Goal: Check status: Check status

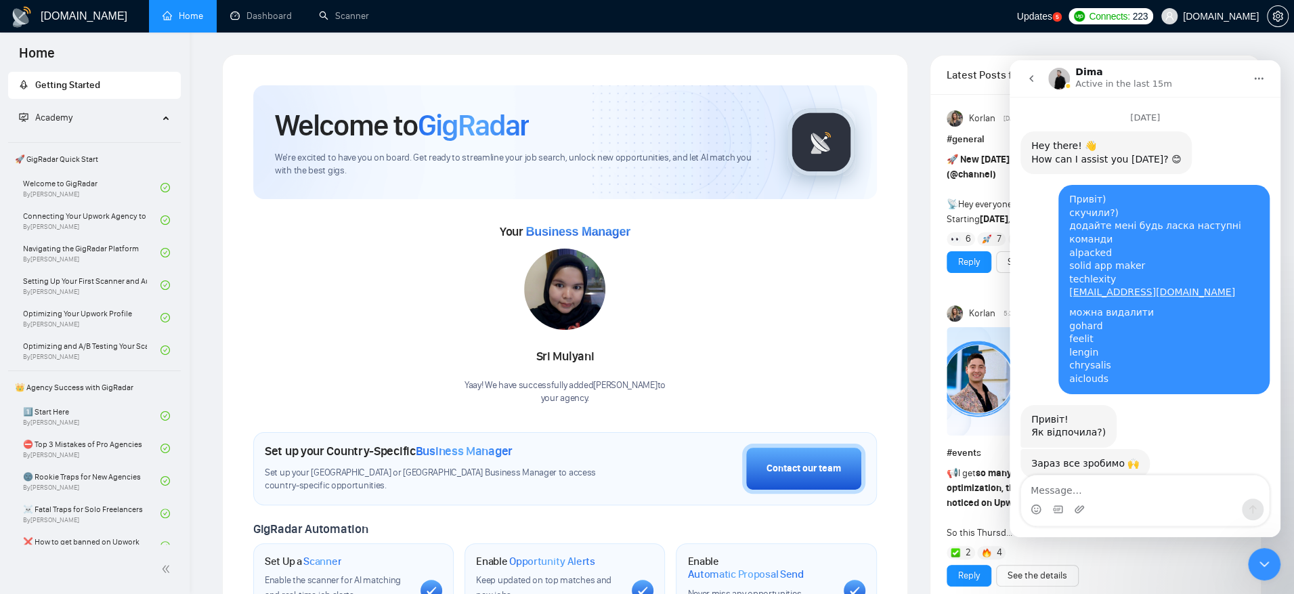
scroll to position [12515, 0]
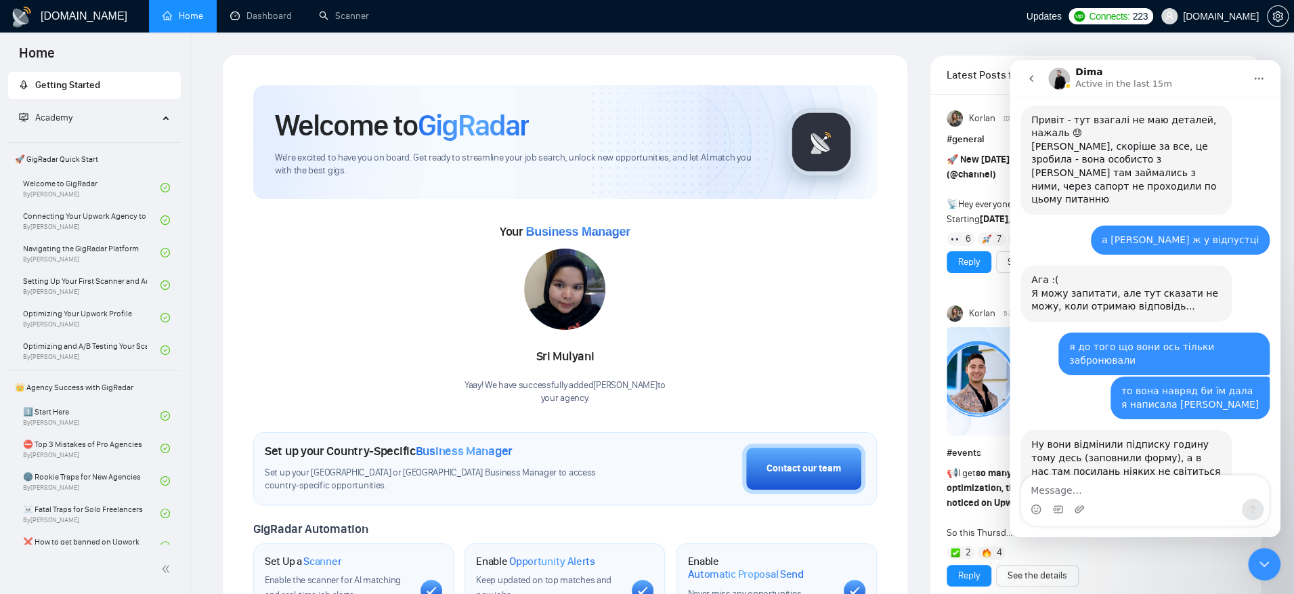
scroll to position [12515, 0]
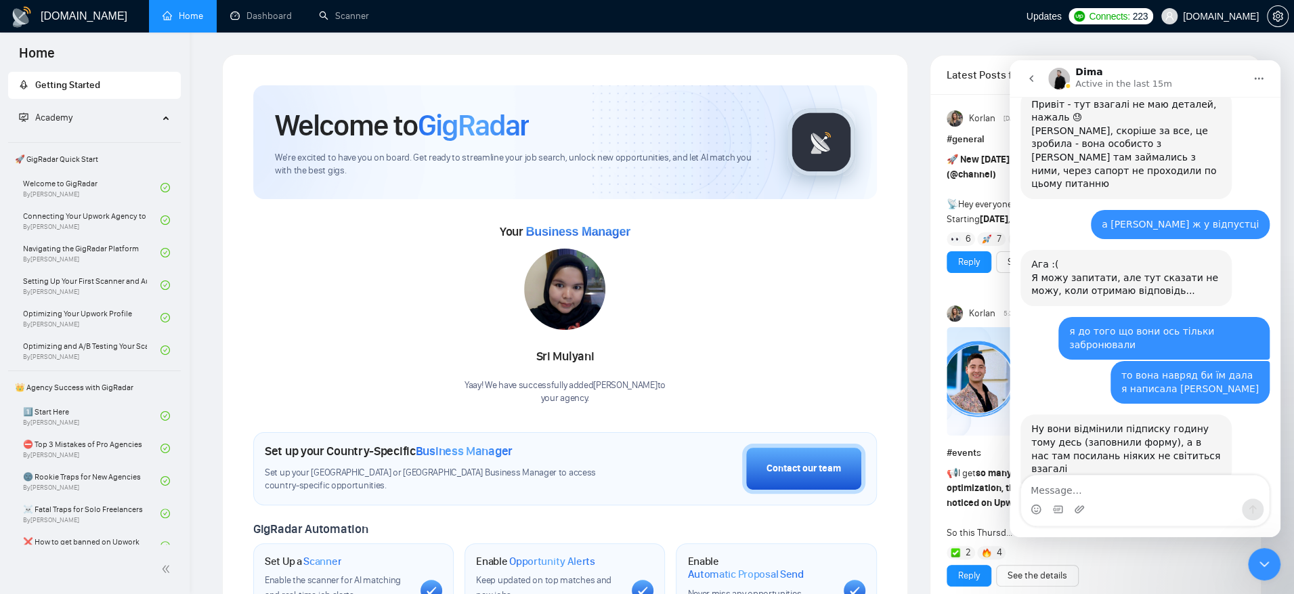
click at [1266, 554] on div "Close Intercom Messenger" at bounding box center [1264, 564] width 32 height 32
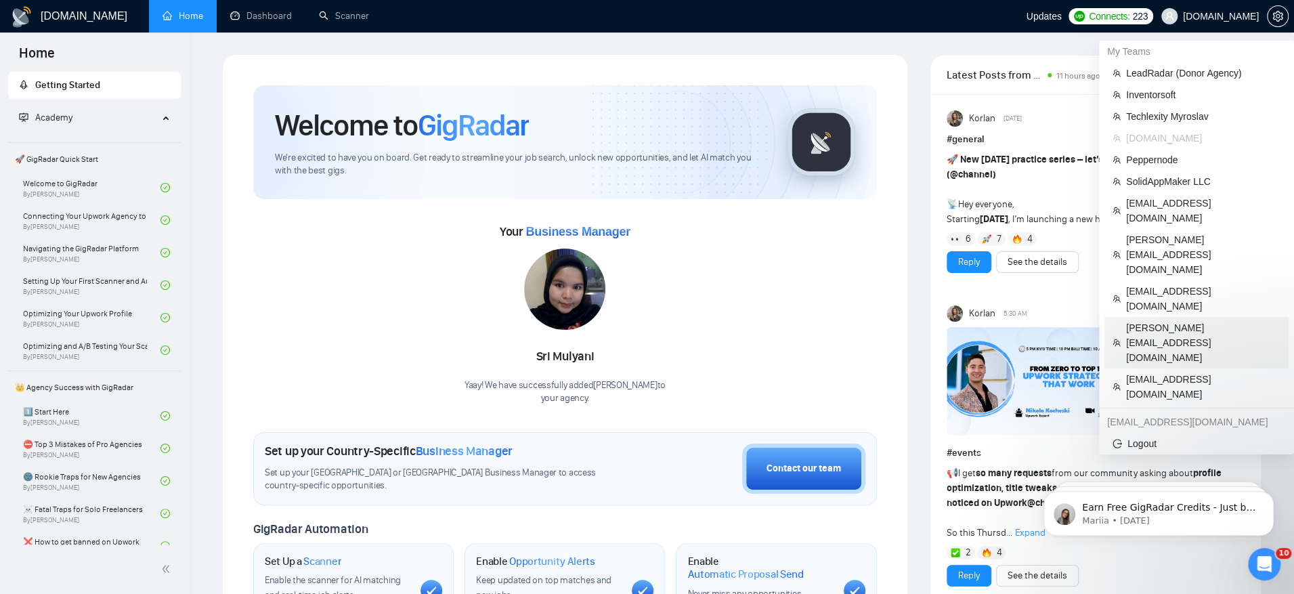
click at [1185, 320] on span "[PERSON_NAME][EMAIL_ADDRESS][DOMAIN_NAME]" at bounding box center [1203, 342] width 154 height 45
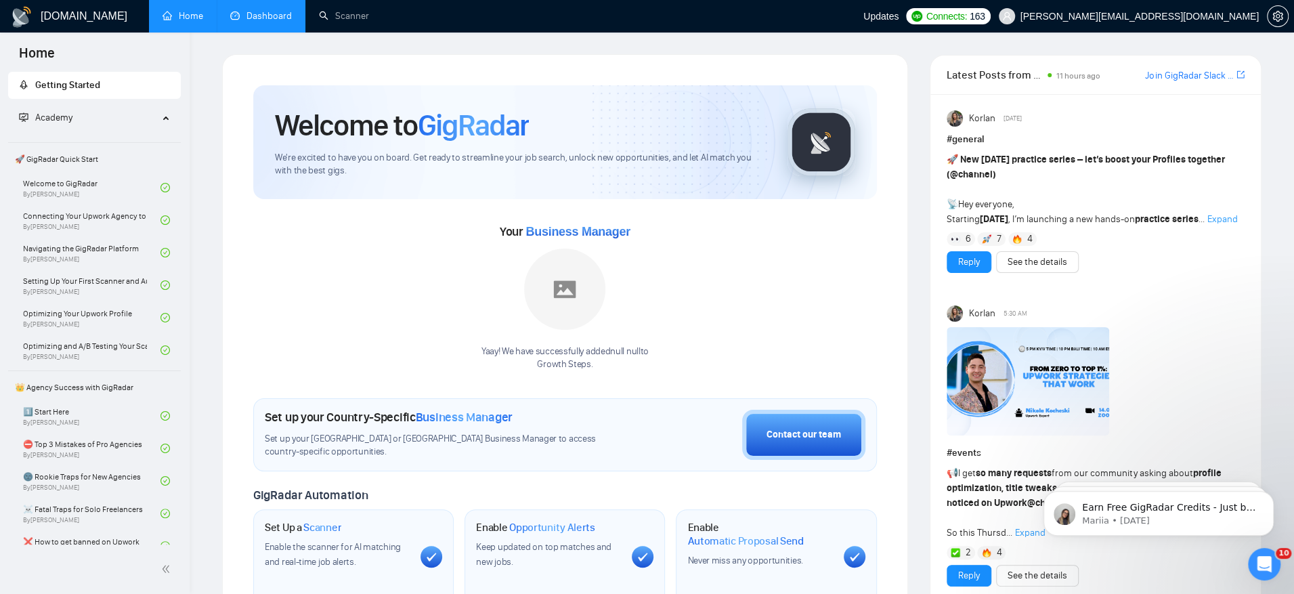
click at [232, 22] on link "Dashboard" at bounding box center [261, 16] width 62 height 12
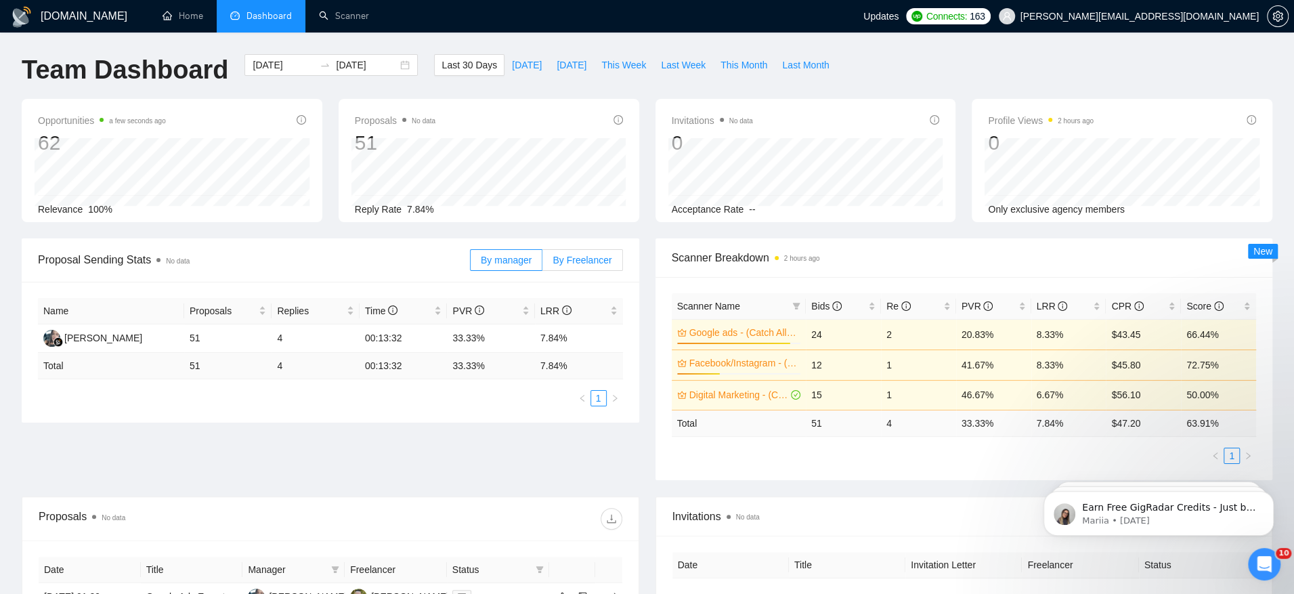
click at [598, 265] on label "By Freelancer" at bounding box center [582, 260] width 80 height 22
click at [542, 263] on input "By Freelancer" at bounding box center [542, 263] width 0 height 0
click at [104, 332] on div "[PERSON_NAME]" at bounding box center [103, 337] width 78 height 15
click at [265, 64] on input "[DATE]" at bounding box center [284, 65] width 62 height 15
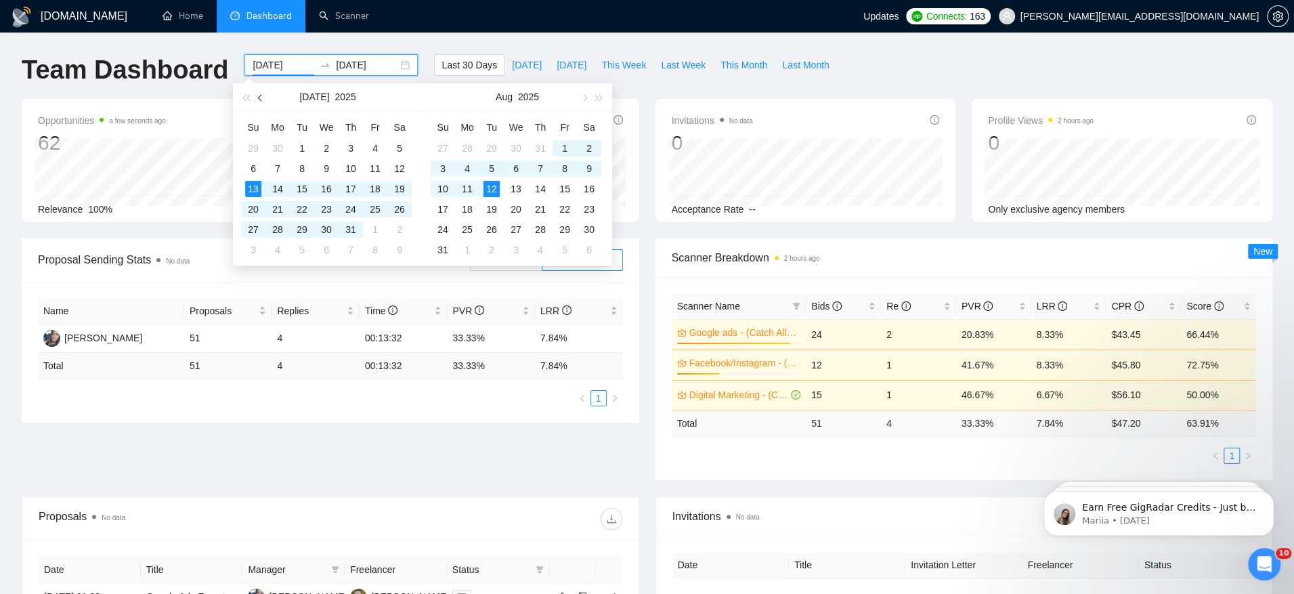
click at [261, 103] on button "button" at bounding box center [260, 96] width 15 height 27
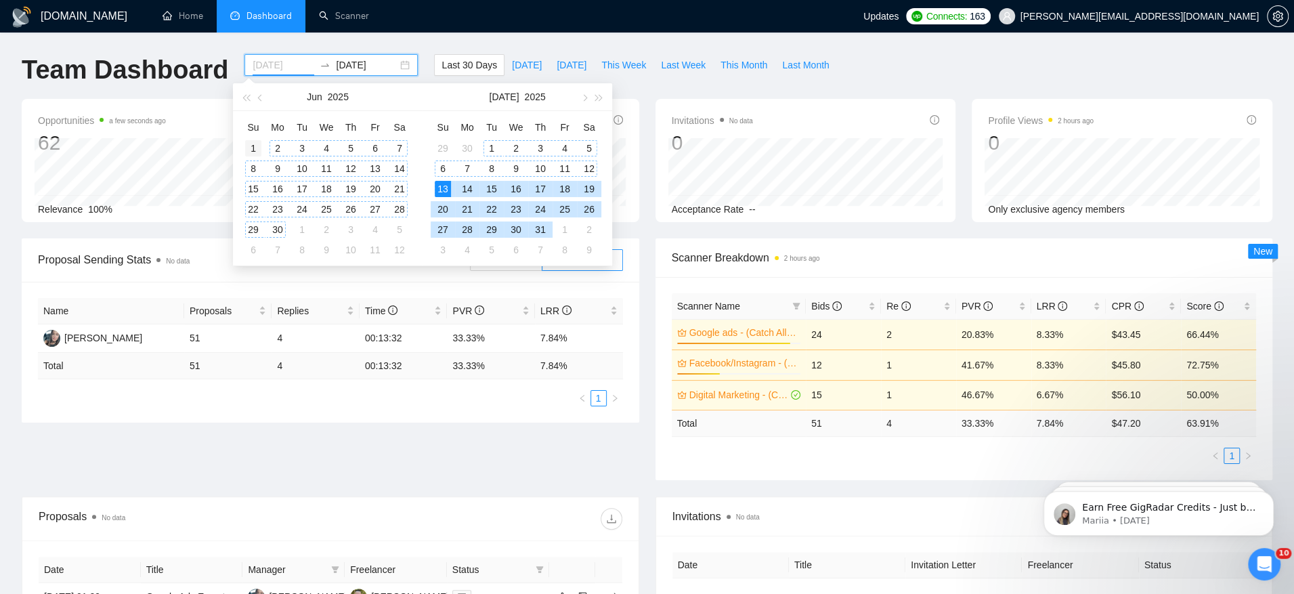
type input "[DATE]"
click at [255, 146] on div "1" at bounding box center [253, 148] width 16 height 16
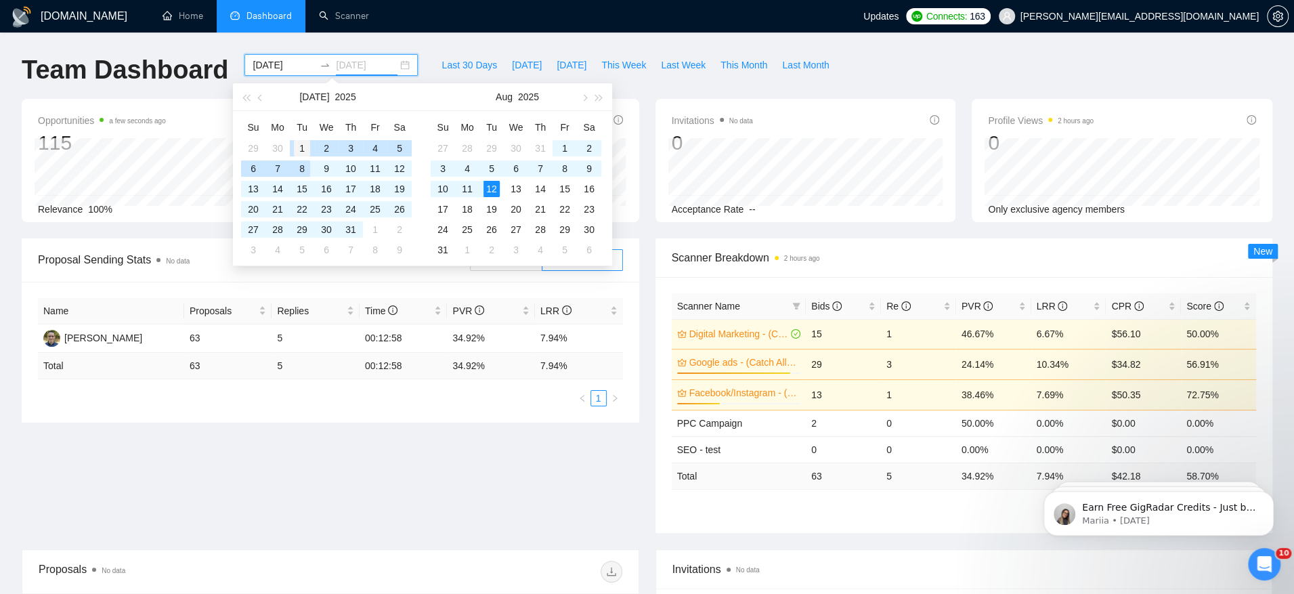
type input "[DATE]"
click at [300, 150] on div "1" at bounding box center [302, 148] width 16 height 16
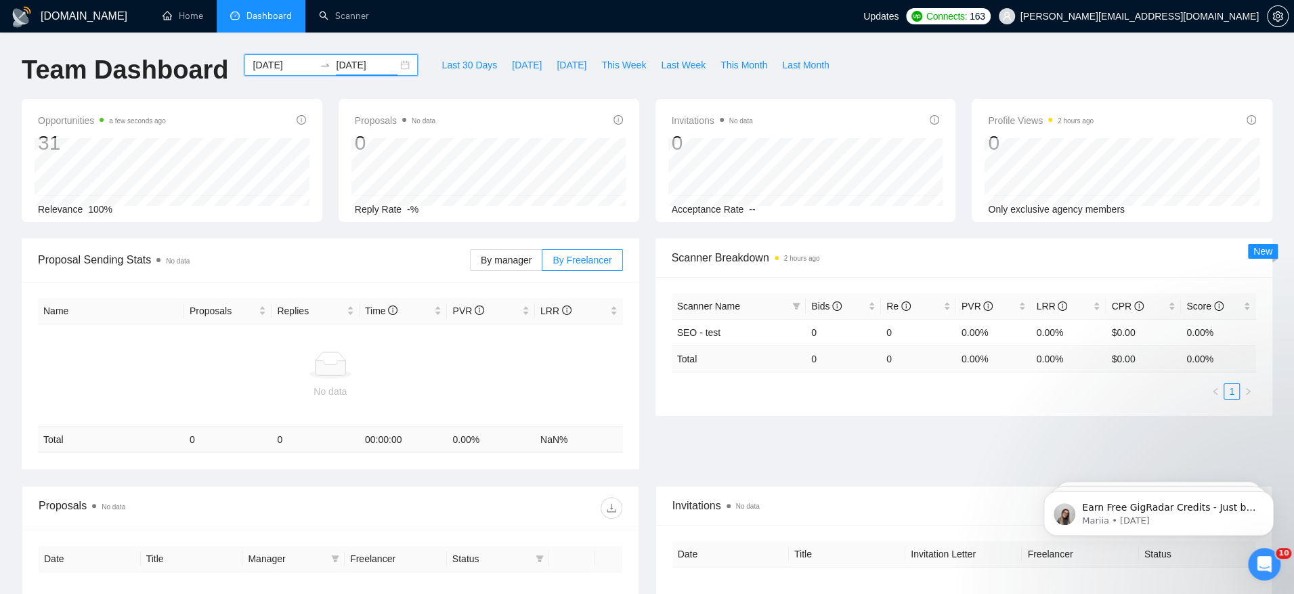
click at [255, 66] on input "[DATE]" at bounding box center [284, 65] width 62 height 15
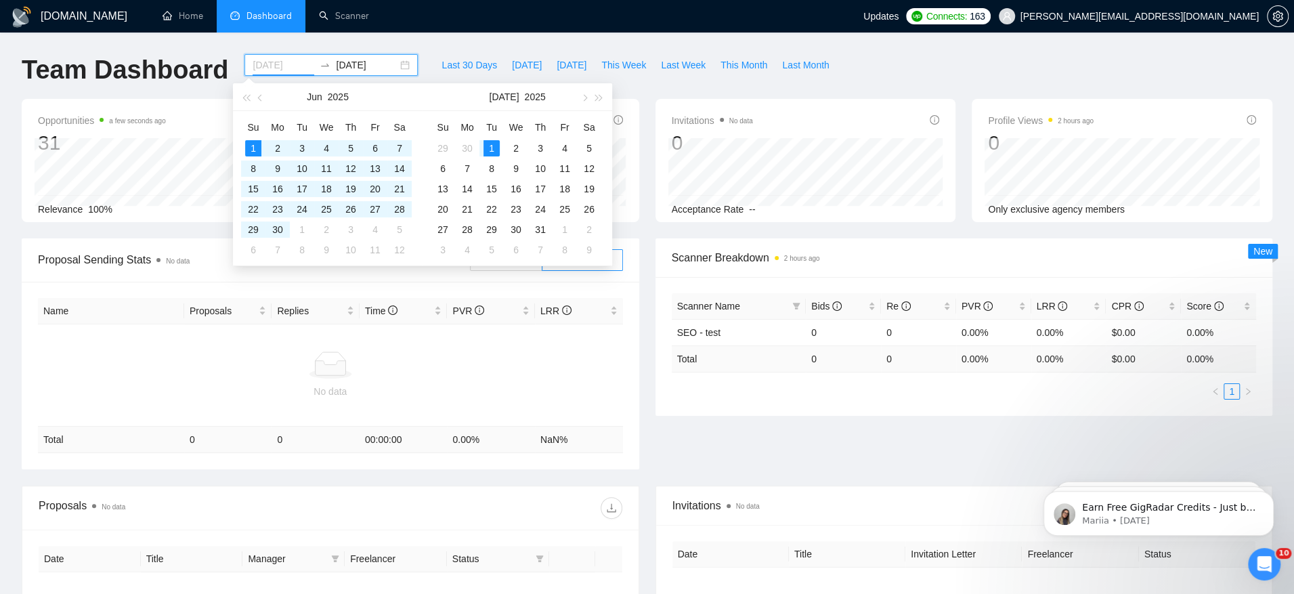
type input "[DATE]"
click at [492, 146] on div "1" at bounding box center [491, 148] width 16 height 16
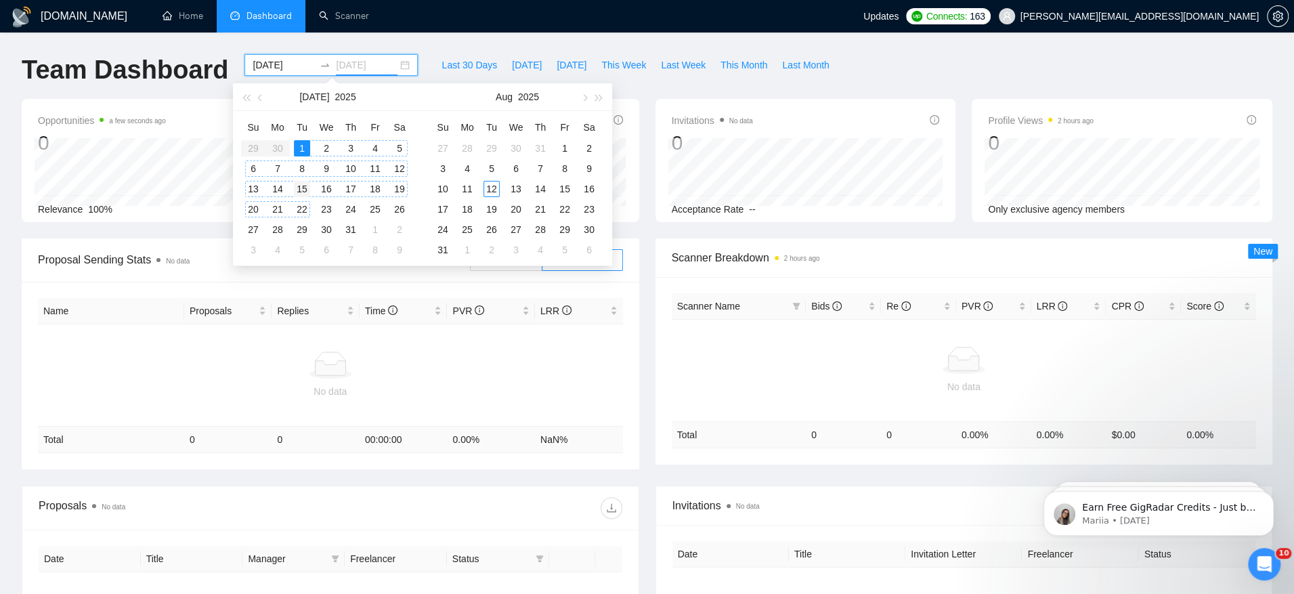
type input "[DATE]"
click at [307, 188] on div "15" at bounding box center [302, 189] width 16 height 16
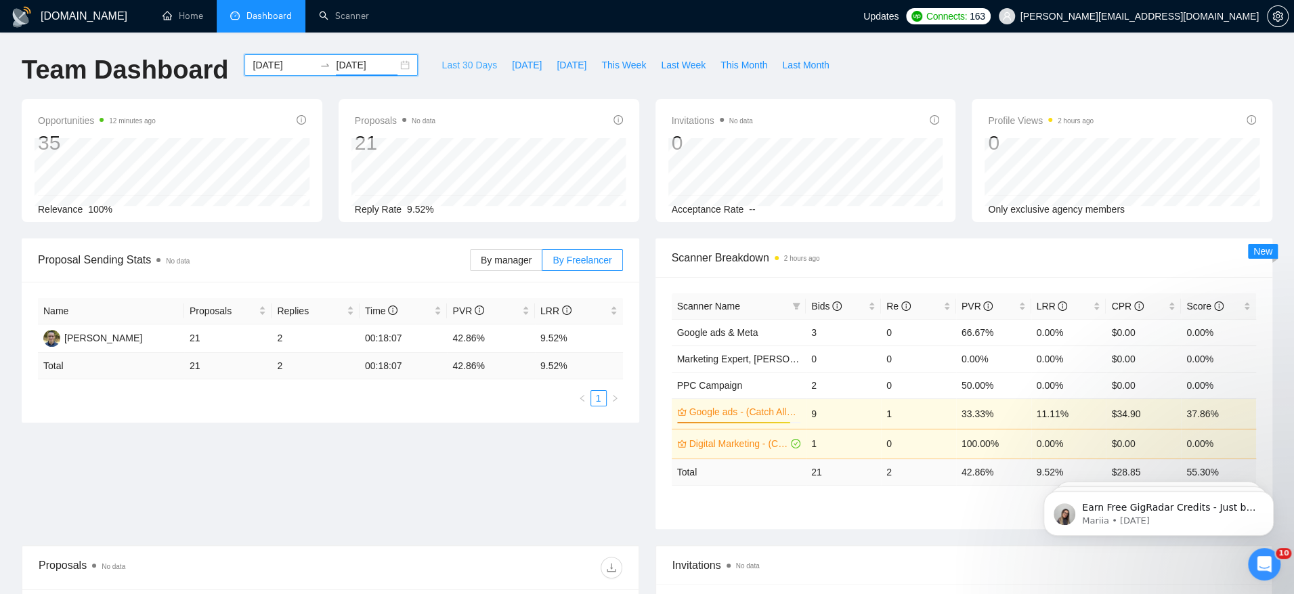
click at [464, 58] on span "Last 30 Days" at bounding box center [469, 65] width 56 height 15
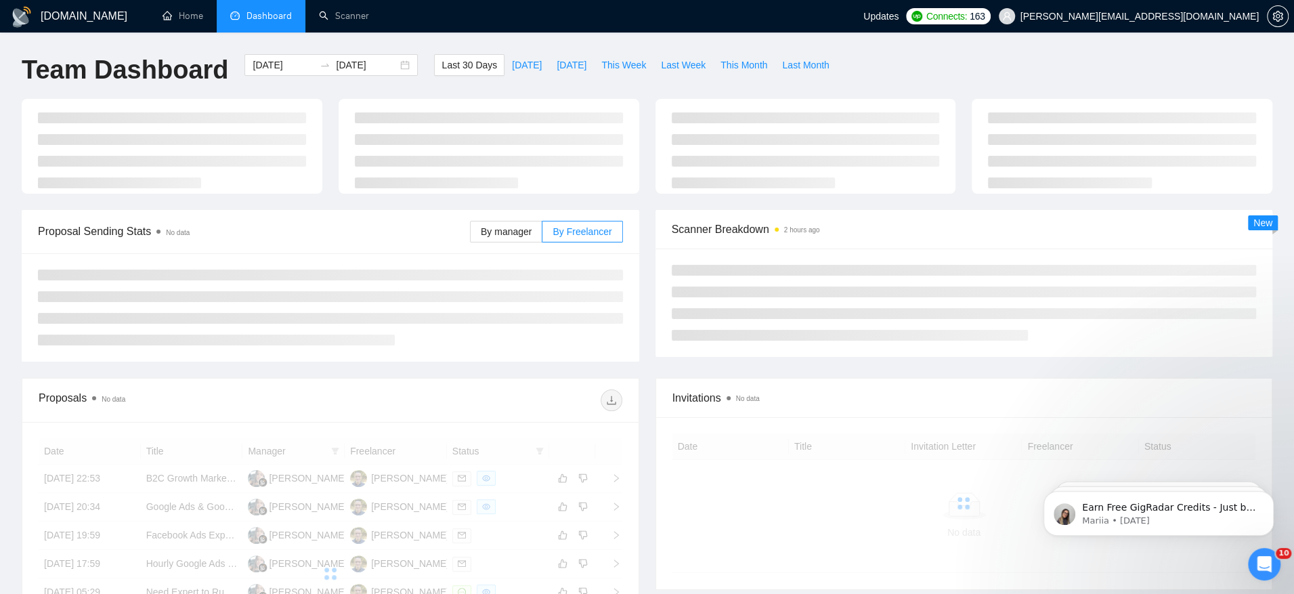
type input "[DATE]"
